Goal: Check status: Check status

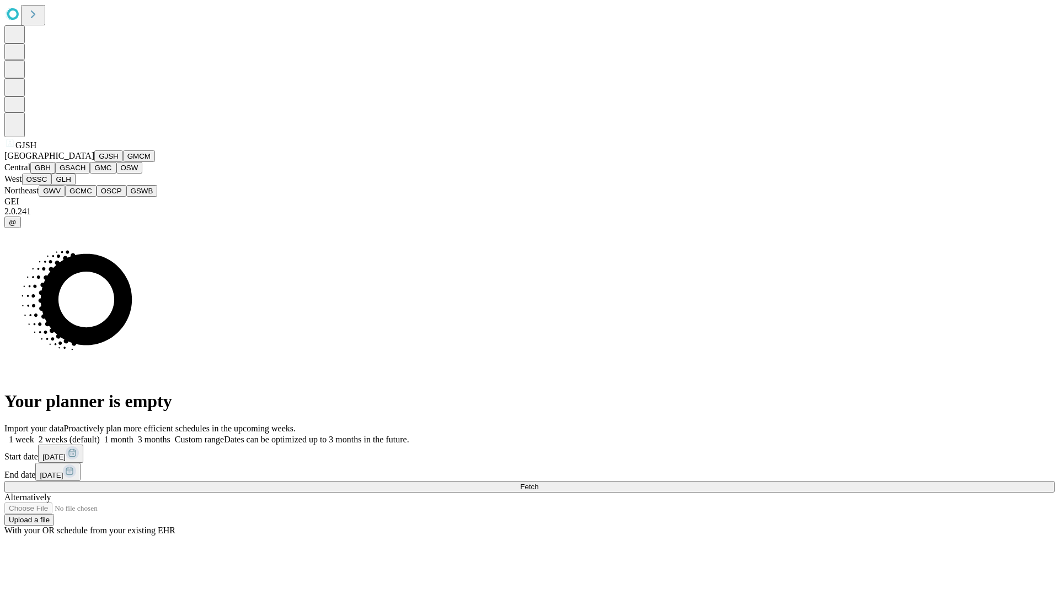
click at [94, 162] on button "GJSH" at bounding box center [108, 157] width 29 height 12
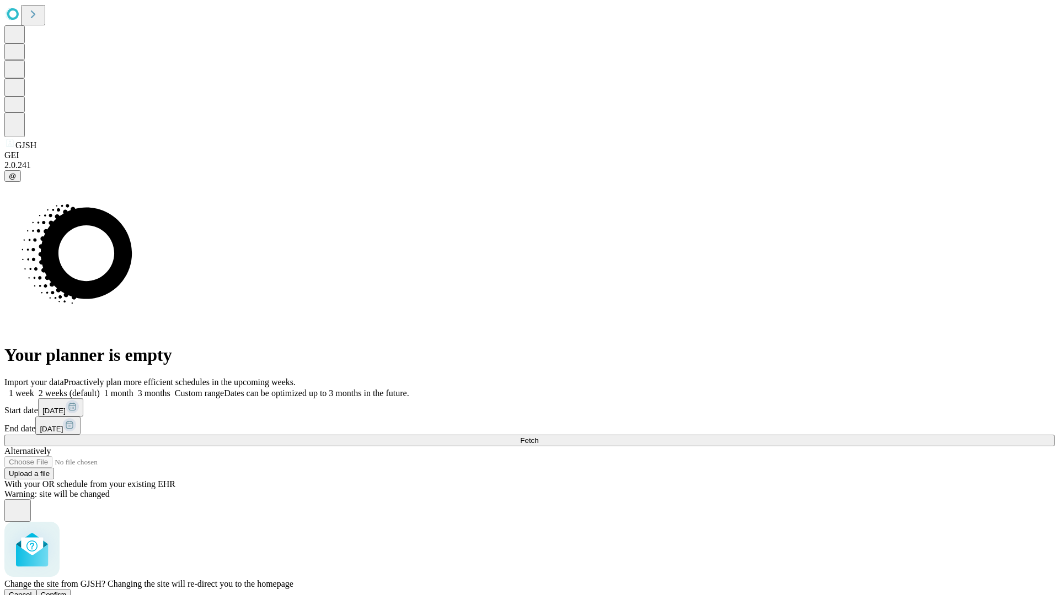
click at [67, 591] on span "Confirm" at bounding box center [54, 595] width 26 height 8
click at [34, 389] on label "1 week" at bounding box center [19, 393] width 30 height 9
click at [538, 437] on span "Fetch" at bounding box center [529, 441] width 18 height 8
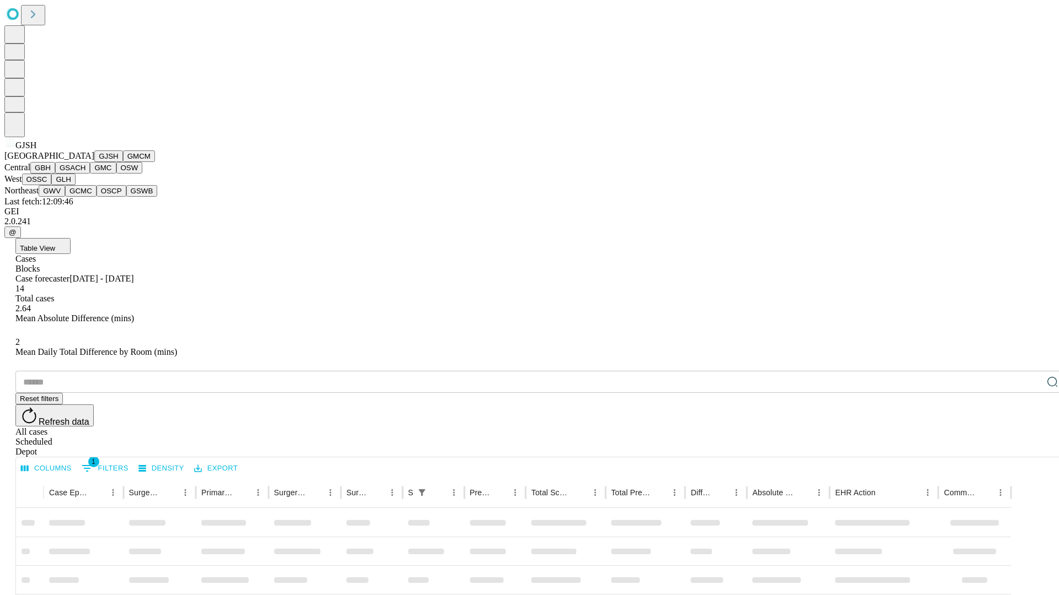
click at [123, 162] on button "GMCM" at bounding box center [139, 157] width 32 height 12
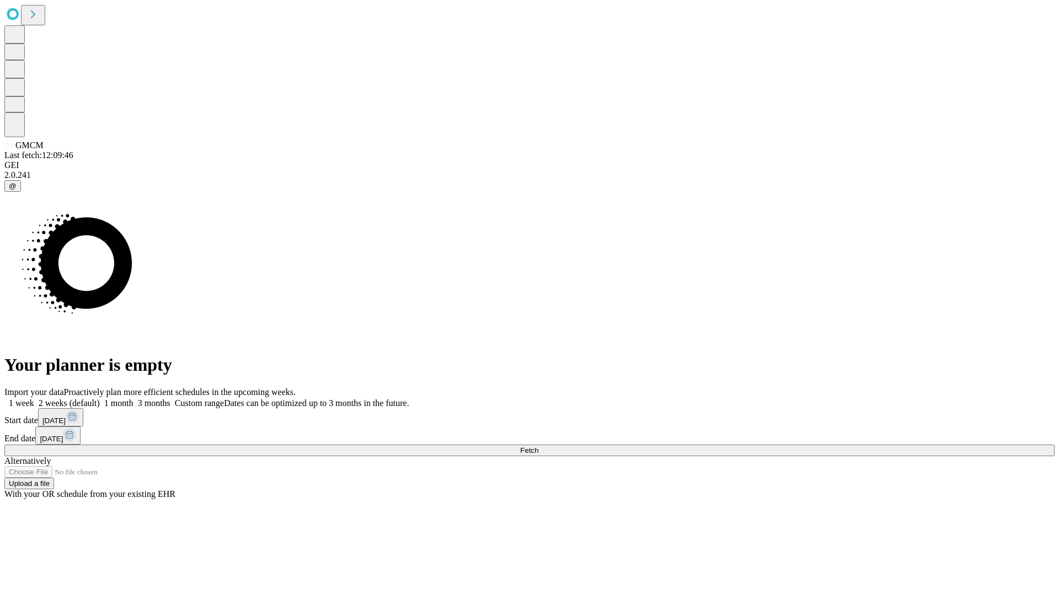
click at [34, 399] on label "1 week" at bounding box center [19, 403] width 30 height 9
click at [538, 447] on span "Fetch" at bounding box center [529, 451] width 18 height 8
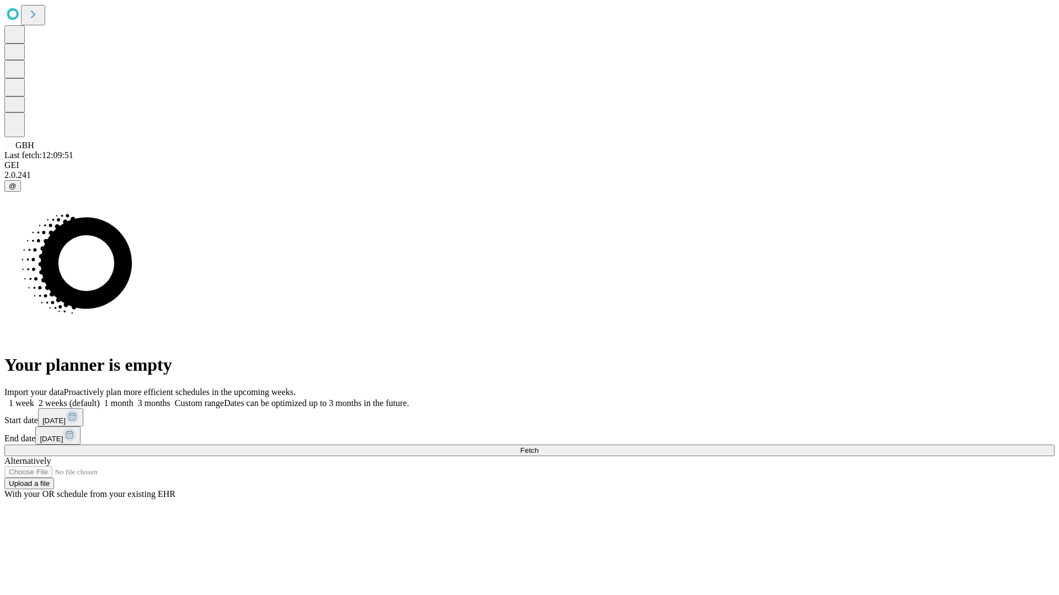
click at [34, 399] on label "1 week" at bounding box center [19, 403] width 30 height 9
click at [538, 447] on span "Fetch" at bounding box center [529, 451] width 18 height 8
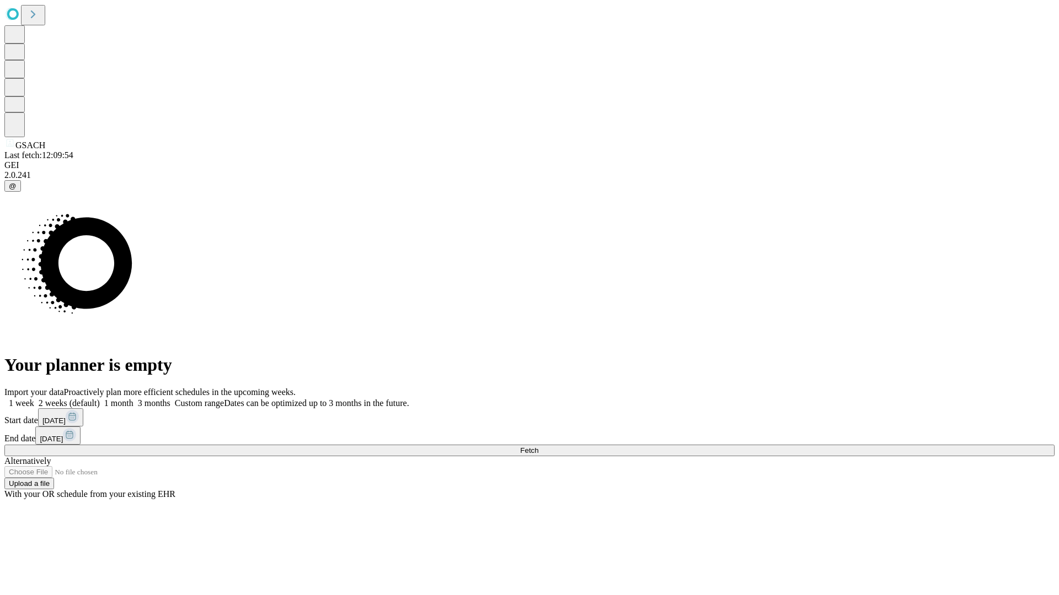
click at [34, 399] on label "1 week" at bounding box center [19, 403] width 30 height 9
click at [538, 447] on span "Fetch" at bounding box center [529, 451] width 18 height 8
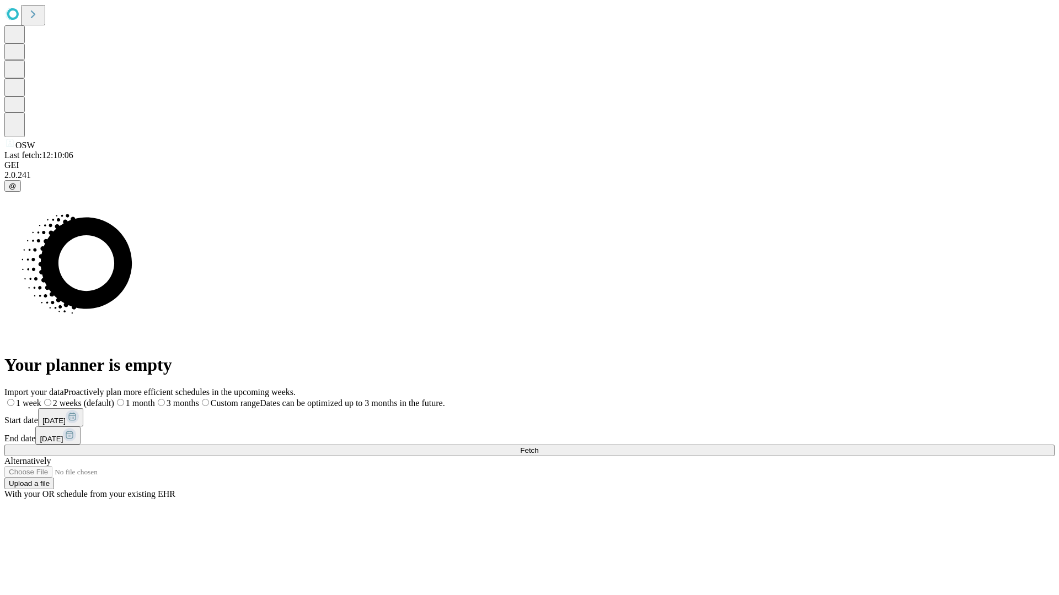
click at [538, 447] on span "Fetch" at bounding box center [529, 451] width 18 height 8
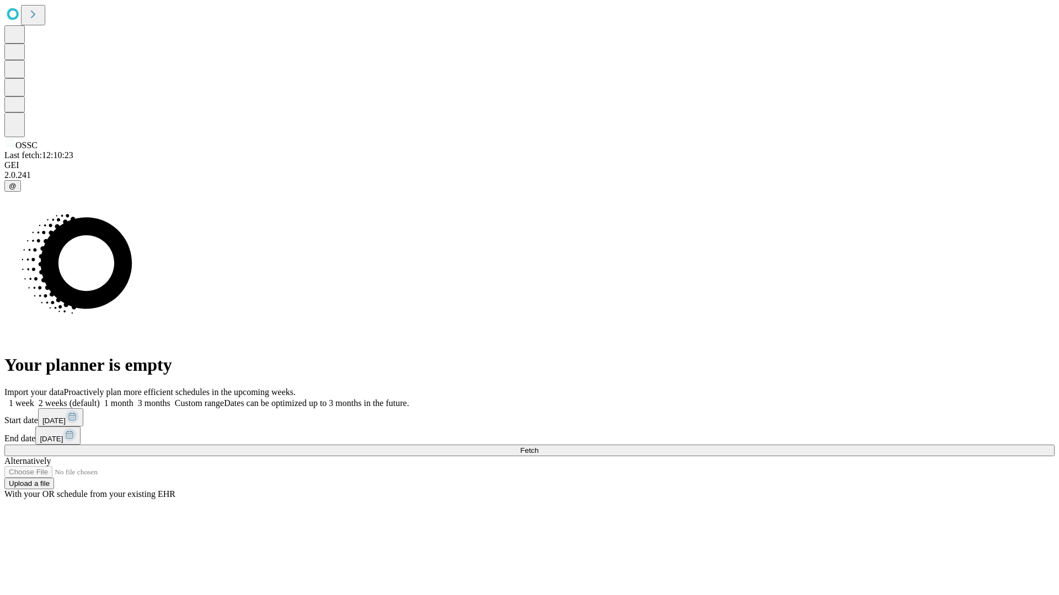
click at [34, 399] on label "1 week" at bounding box center [19, 403] width 30 height 9
click at [538, 447] on span "Fetch" at bounding box center [529, 451] width 18 height 8
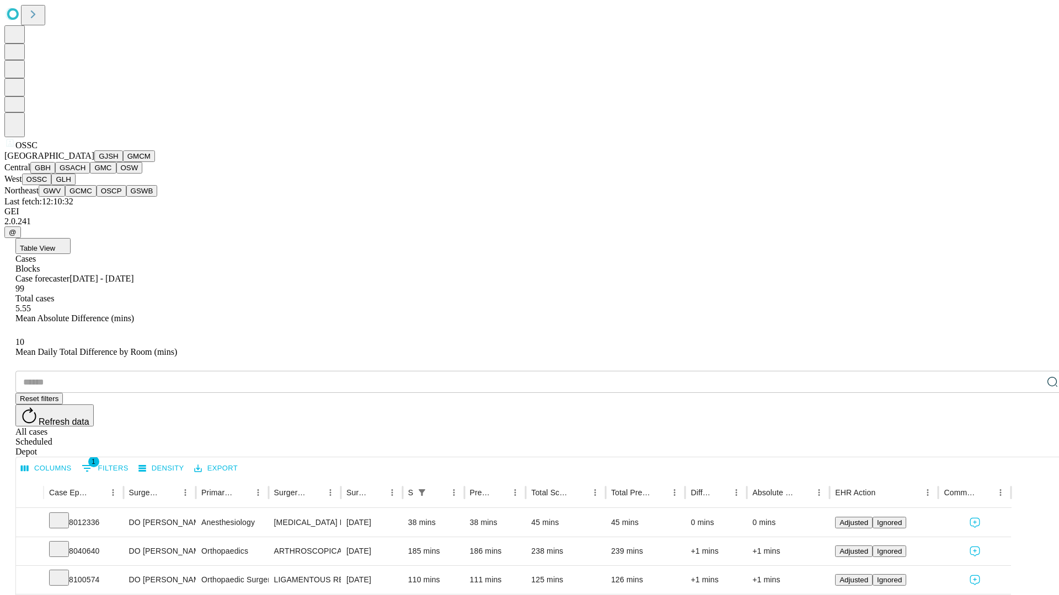
click at [75, 185] on button "GLH" at bounding box center [63, 180] width 24 height 12
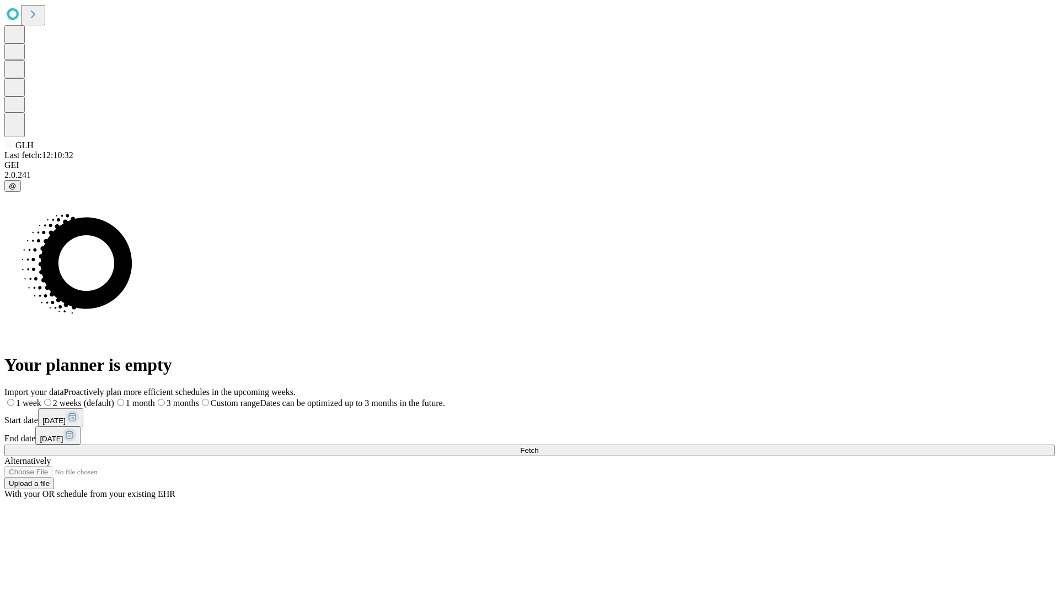
click at [538, 447] on span "Fetch" at bounding box center [529, 451] width 18 height 8
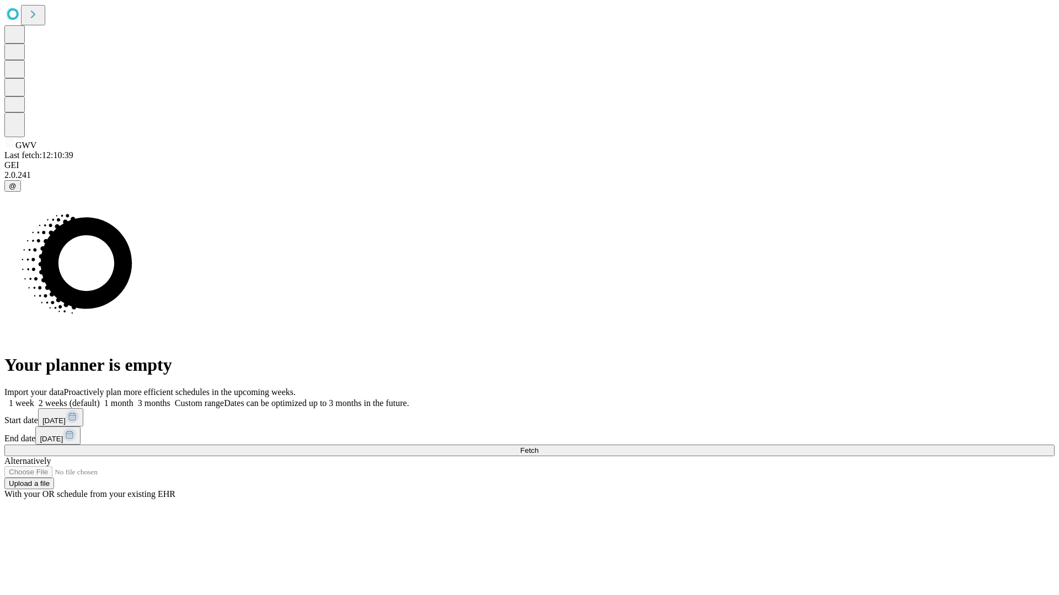
click at [34, 399] on label "1 week" at bounding box center [19, 403] width 30 height 9
click at [538, 447] on span "Fetch" at bounding box center [529, 451] width 18 height 8
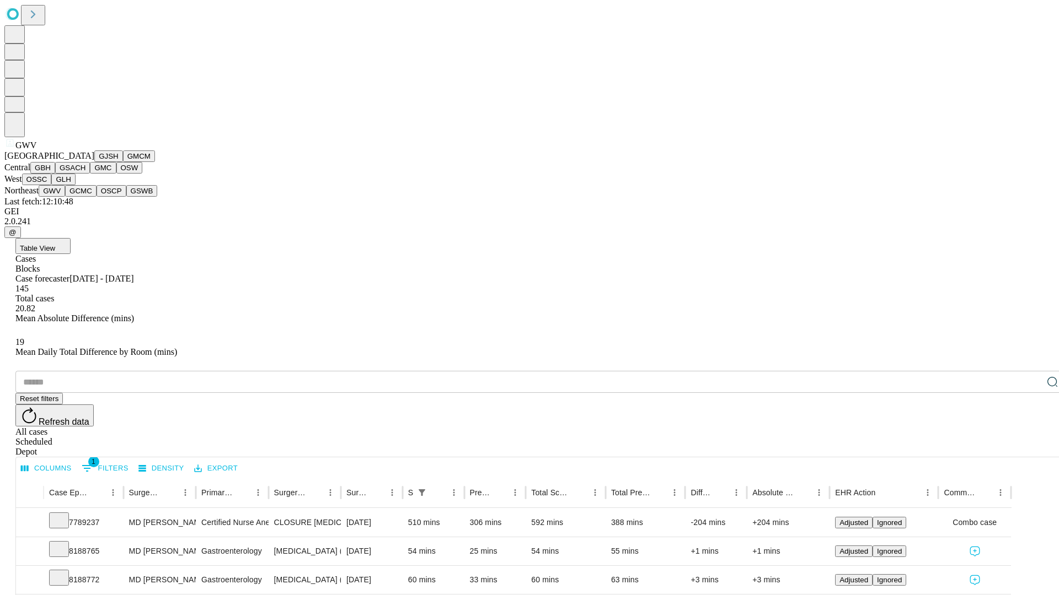
click at [85, 197] on button "GCMC" at bounding box center [80, 191] width 31 height 12
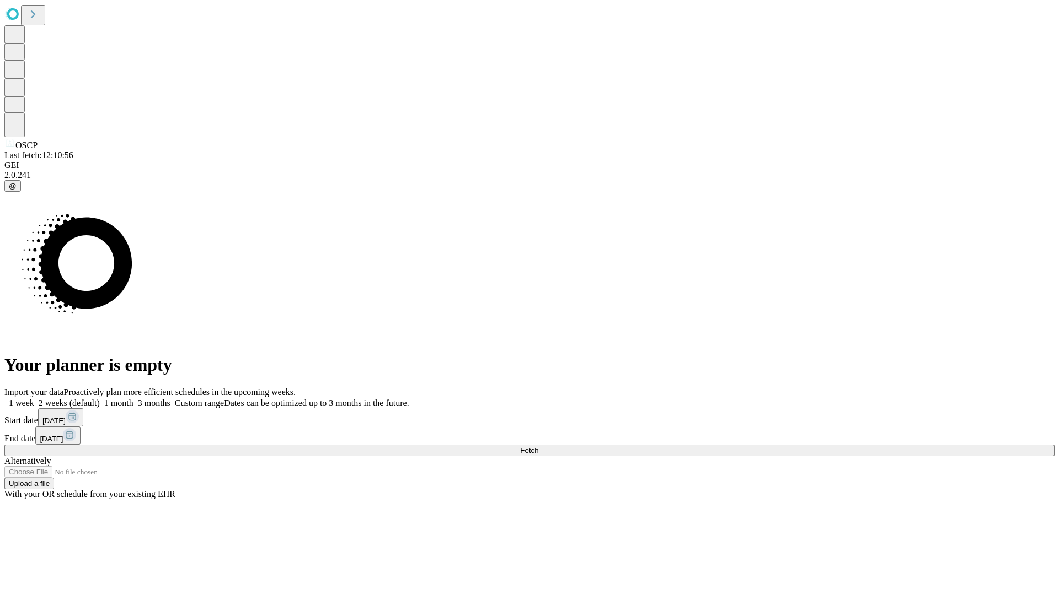
click at [34, 399] on label "1 week" at bounding box center [19, 403] width 30 height 9
click at [538, 447] on span "Fetch" at bounding box center [529, 451] width 18 height 8
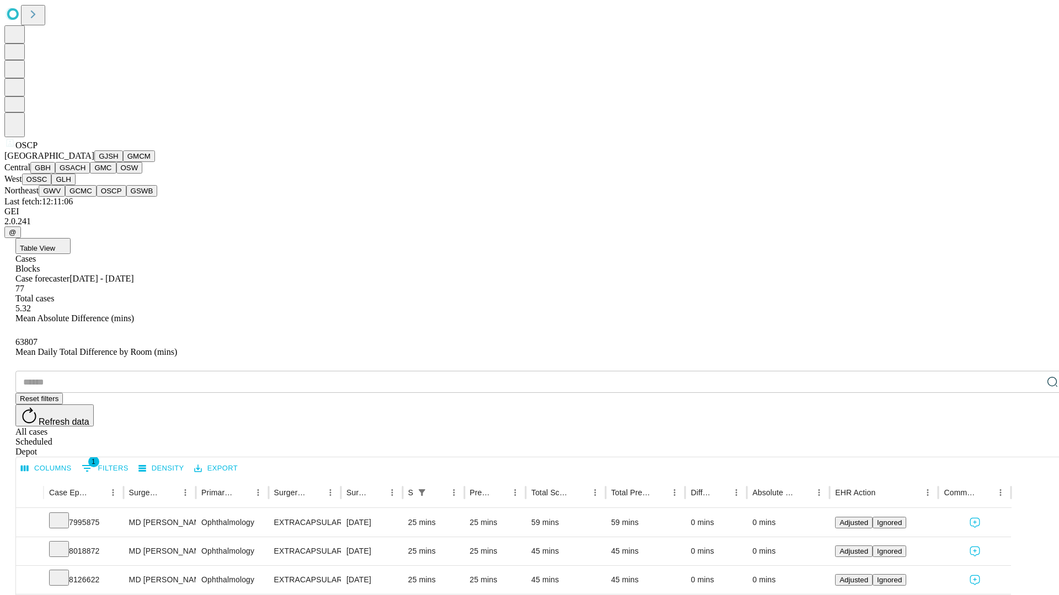
click at [126, 197] on button "GSWB" at bounding box center [141, 191] width 31 height 12
